Goal: Information Seeking & Learning: Learn about a topic

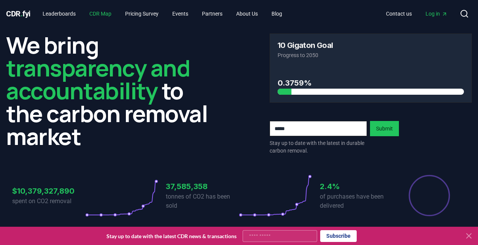
click at [101, 17] on link "CDR Map" at bounding box center [100, 14] width 34 height 14
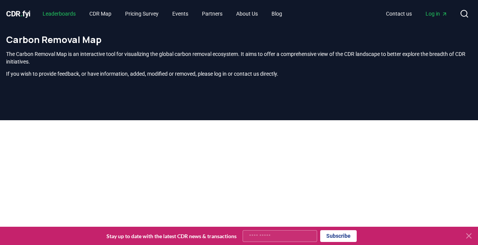
click at [70, 13] on link "Leaderboards" at bounding box center [58, 14] width 45 height 14
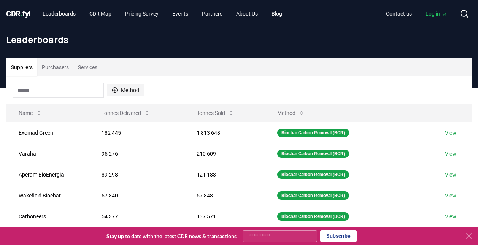
click at [116, 92] on icon "button" at bounding box center [115, 90] width 6 height 6
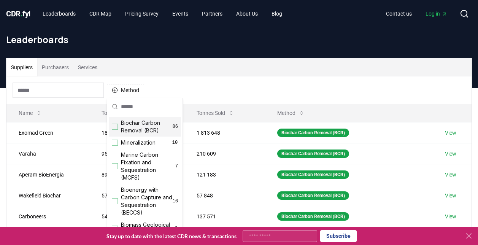
click at [114, 127] on div "Suggestions" at bounding box center [115, 127] width 6 height 6
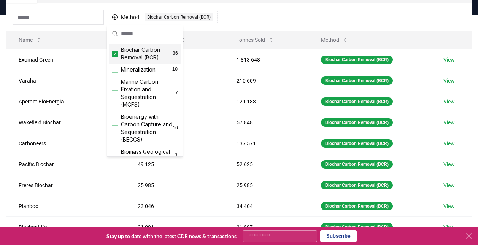
scroll to position [73, 0]
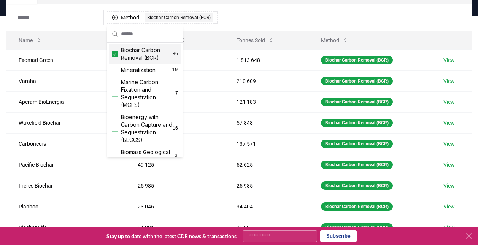
click at [284, 22] on div "Method 1 Biochar Carbon Removal (BCR)" at bounding box center [238, 17] width 465 height 27
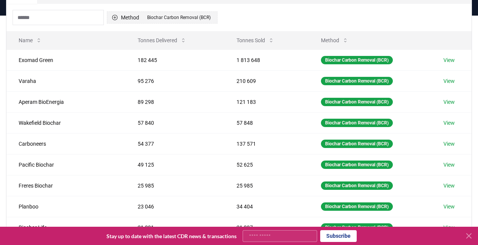
click at [119, 15] on button "Method 1 Biochar Carbon Removal (BCR)" at bounding box center [162, 17] width 111 height 12
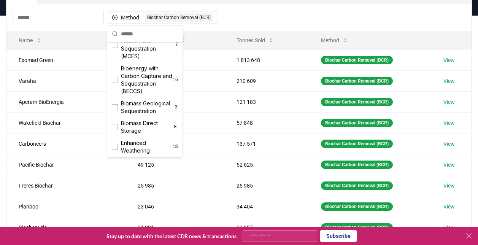
scroll to position [0, 0]
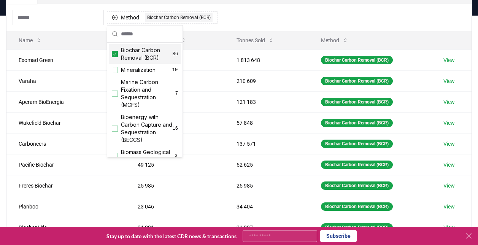
click at [51, 15] on input at bounding box center [58, 17] width 91 height 15
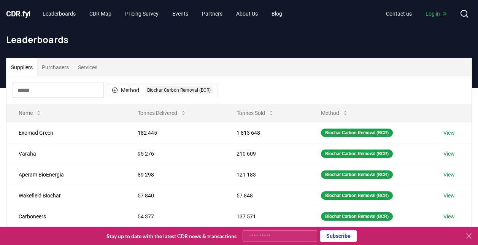
click at [48, 68] on button "Purchasers" at bounding box center [55, 67] width 36 height 18
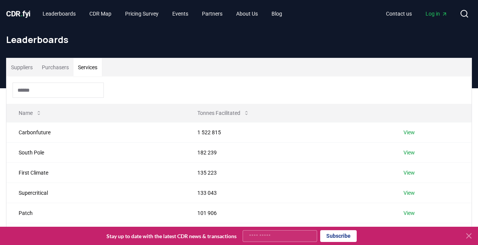
click at [95, 68] on button "Services" at bounding box center [87, 67] width 29 height 18
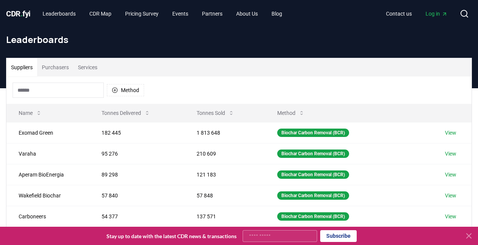
click at [12, 60] on button "Suppliers" at bounding box center [21, 67] width 31 height 18
click at [49, 90] on input at bounding box center [58, 89] width 91 height 15
